Goal: Task Accomplishment & Management: Complete application form

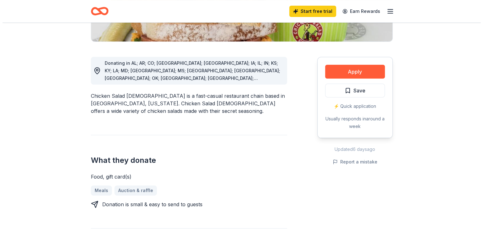
scroll to position [151, 0]
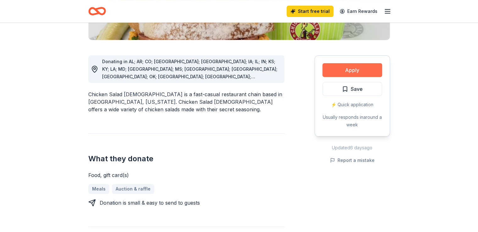
click at [364, 72] on button "Apply" at bounding box center [353, 70] width 60 height 14
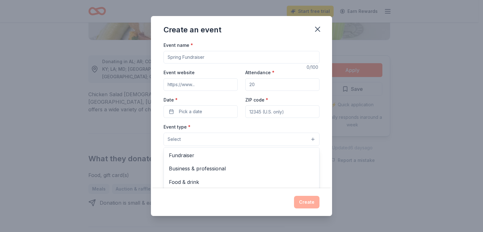
click at [222, 140] on button "Select" at bounding box center [241, 139] width 156 height 13
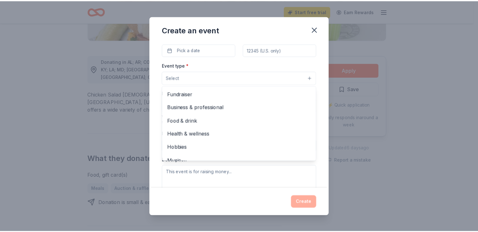
scroll to position [0, 0]
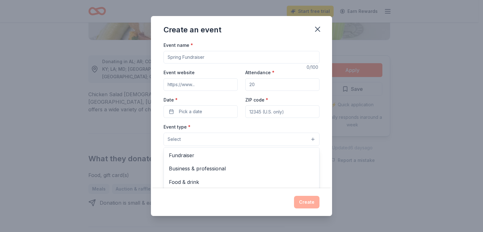
click at [319, 29] on div "Create an event Event name * 0 /100 Event website Attendance * Date * Pick a da…" at bounding box center [241, 116] width 181 height 200
click at [319, 29] on icon "button" at bounding box center [317, 29] width 9 height 9
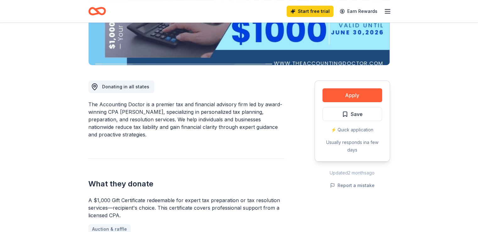
scroll to position [138, 0]
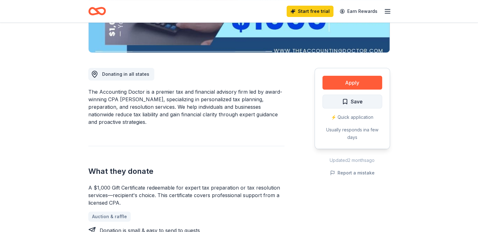
click at [339, 100] on button "Save" at bounding box center [353, 102] width 60 height 14
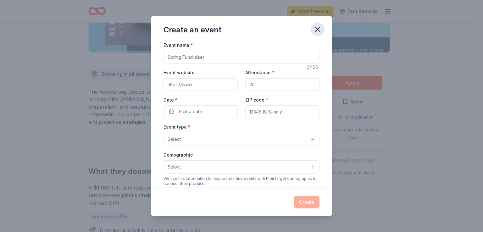
click at [316, 33] on icon "button" at bounding box center [317, 29] width 9 height 9
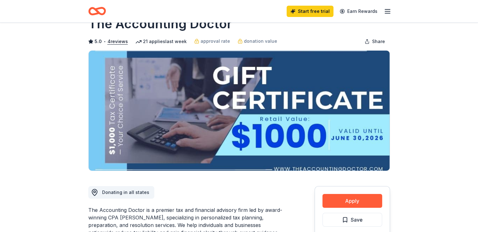
scroll to position [0, 0]
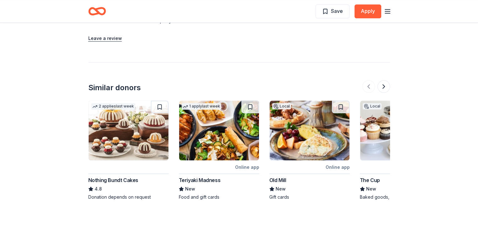
scroll to position [717, 0]
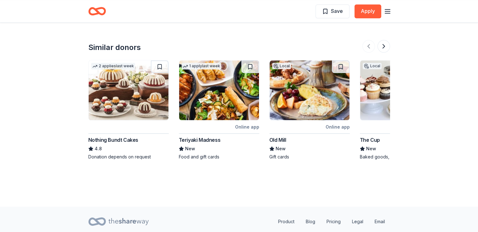
click at [124, 136] on div "Nothing Bundt Cakes" at bounding box center [113, 140] width 50 height 8
click at [278, 136] on div "Old Mill" at bounding box center [277, 140] width 17 height 8
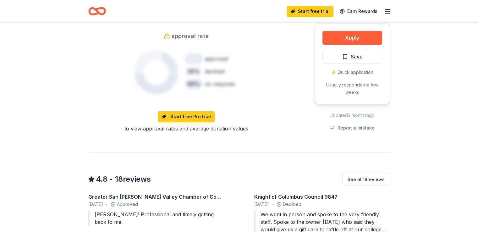
scroll to position [390, 0]
